Goal: Transaction & Acquisition: Purchase product/service

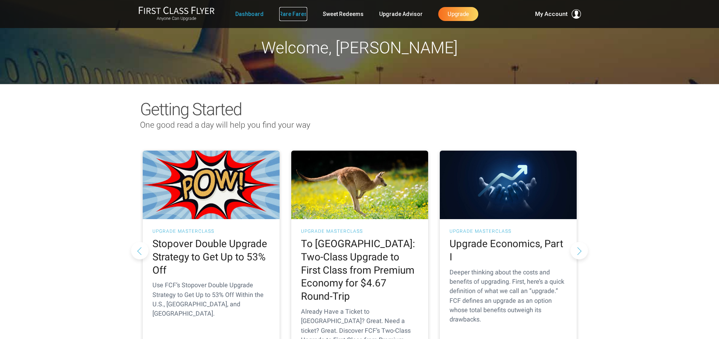
click at [291, 15] on link "Rare Fares" at bounding box center [293, 14] width 28 height 14
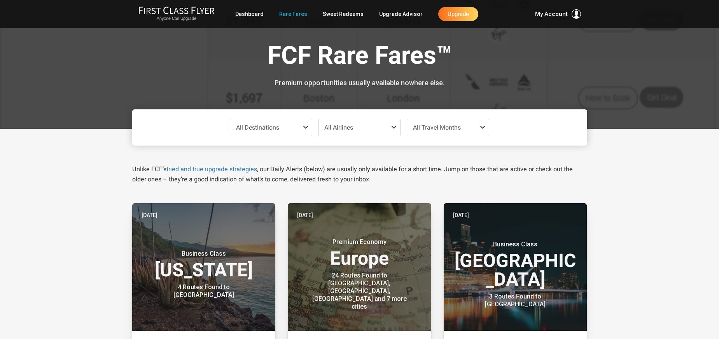
click at [296, 130] on span "All Destinations" at bounding box center [271, 127] width 82 height 17
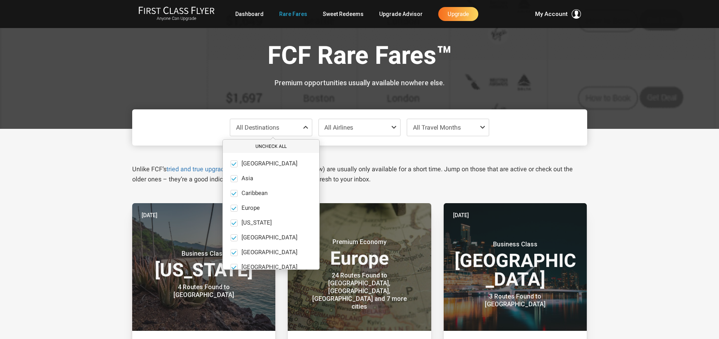
click at [275, 144] on button "Uncheck All" at bounding box center [271, 146] width 96 height 13
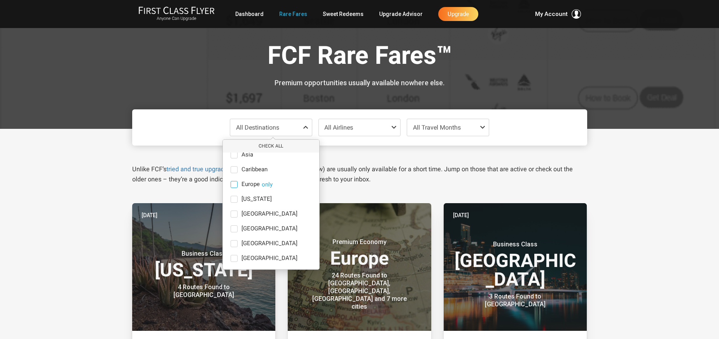
click at [247, 184] on span "Europe" at bounding box center [251, 184] width 18 height 7
click at [0, 0] on input "Europe only" at bounding box center [0, 0] width 0 height 0
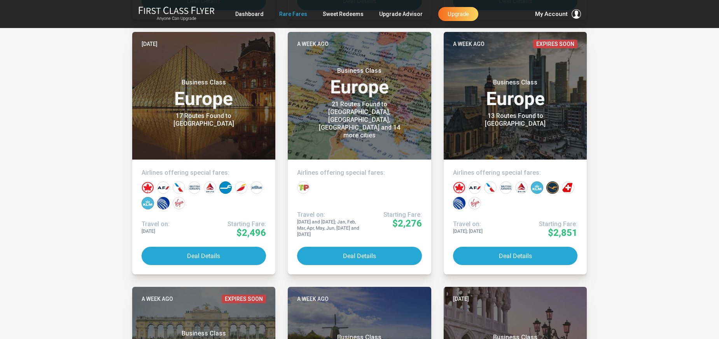
scroll to position [420, 0]
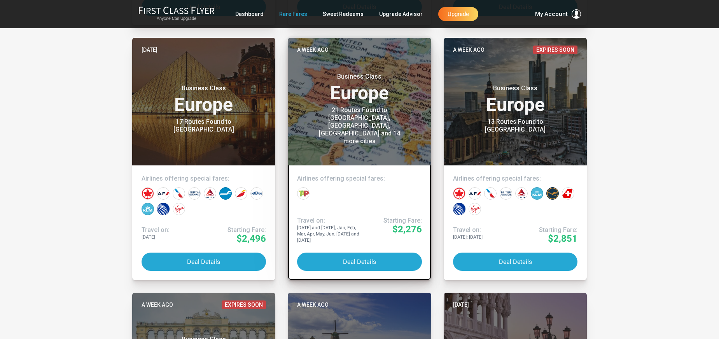
click at [368, 134] on div "21 Routes Found to Berlin, Frankfurt, Munich and 14 more cities" at bounding box center [359, 125] width 97 height 39
